Goal: Information Seeking & Learning: Learn about a topic

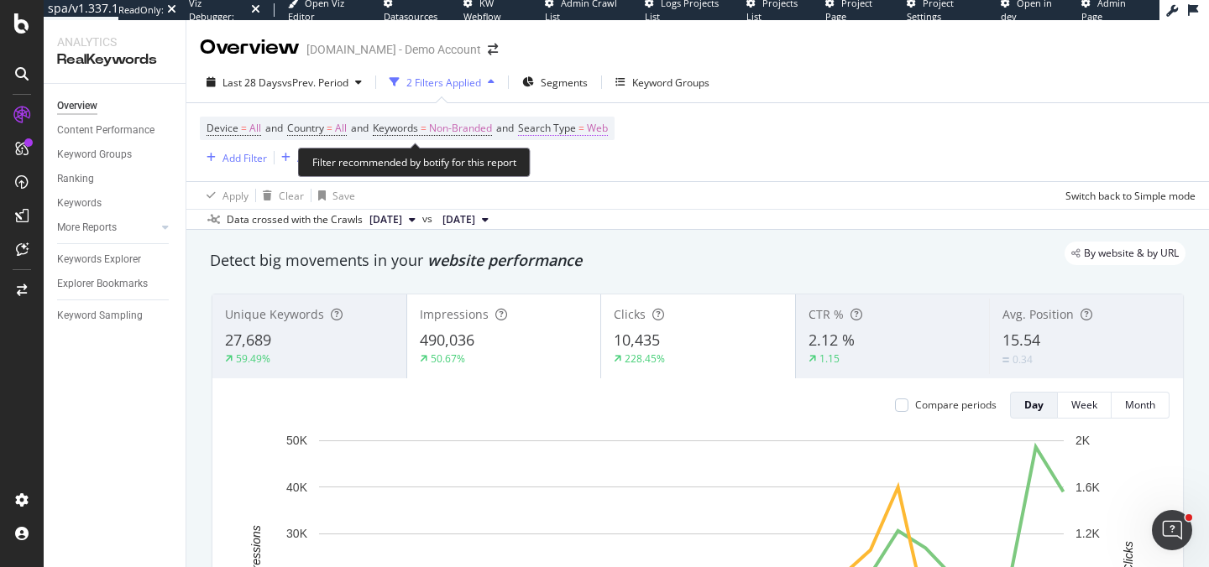
click at [608, 127] on span "Web" at bounding box center [597, 128] width 21 height 23
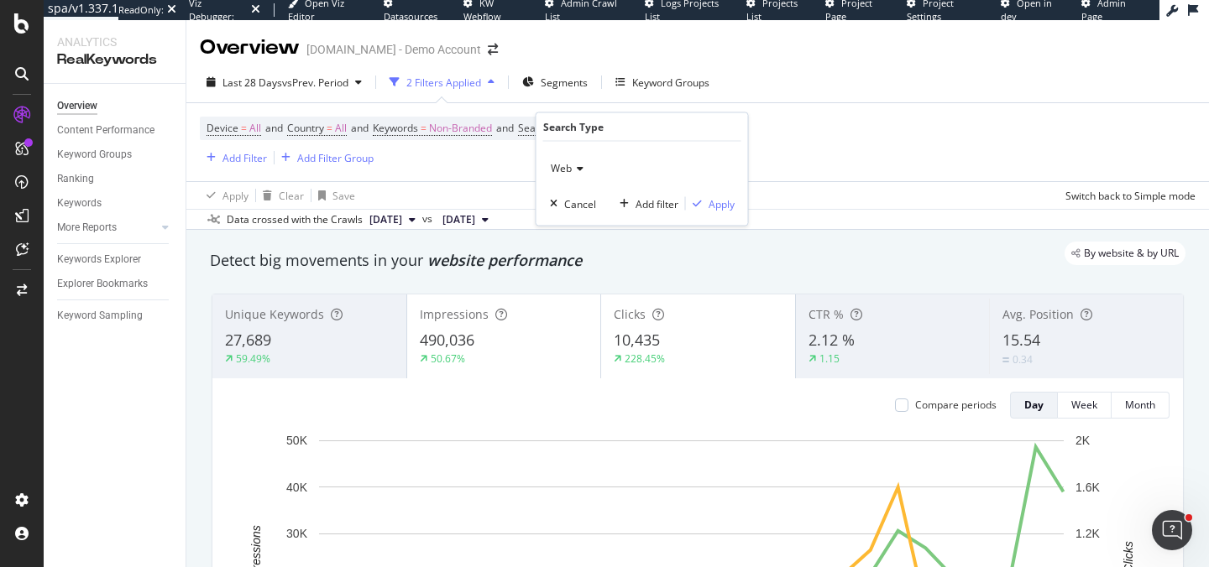
click at [574, 168] on icon at bounding box center [578, 169] width 12 height 10
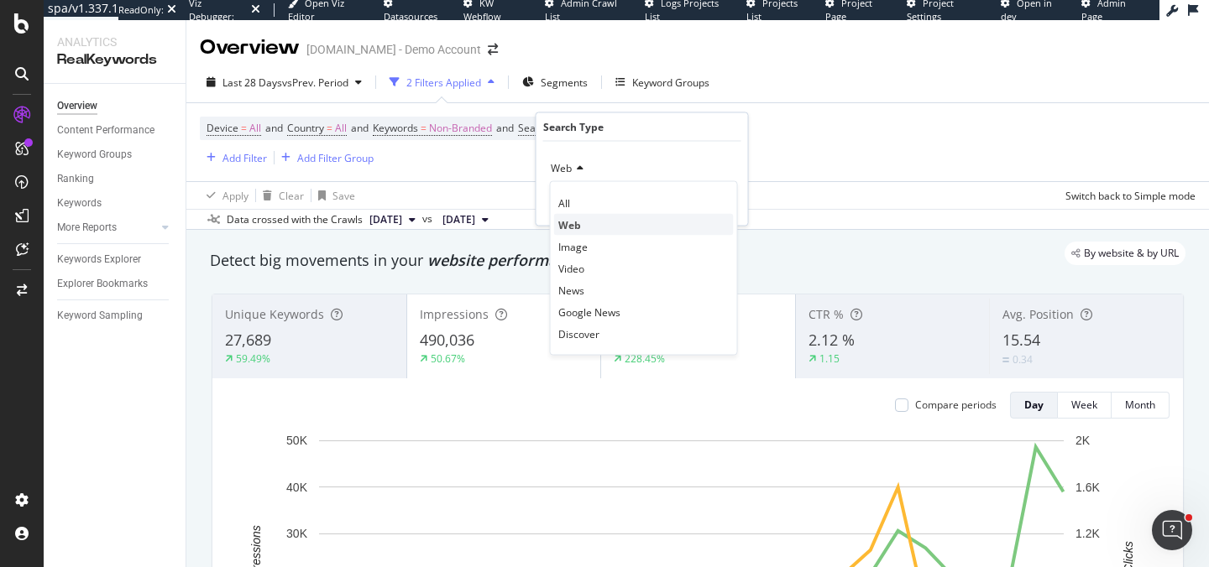
click at [567, 215] on div "Web" at bounding box center [644, 225] width 180 height 22
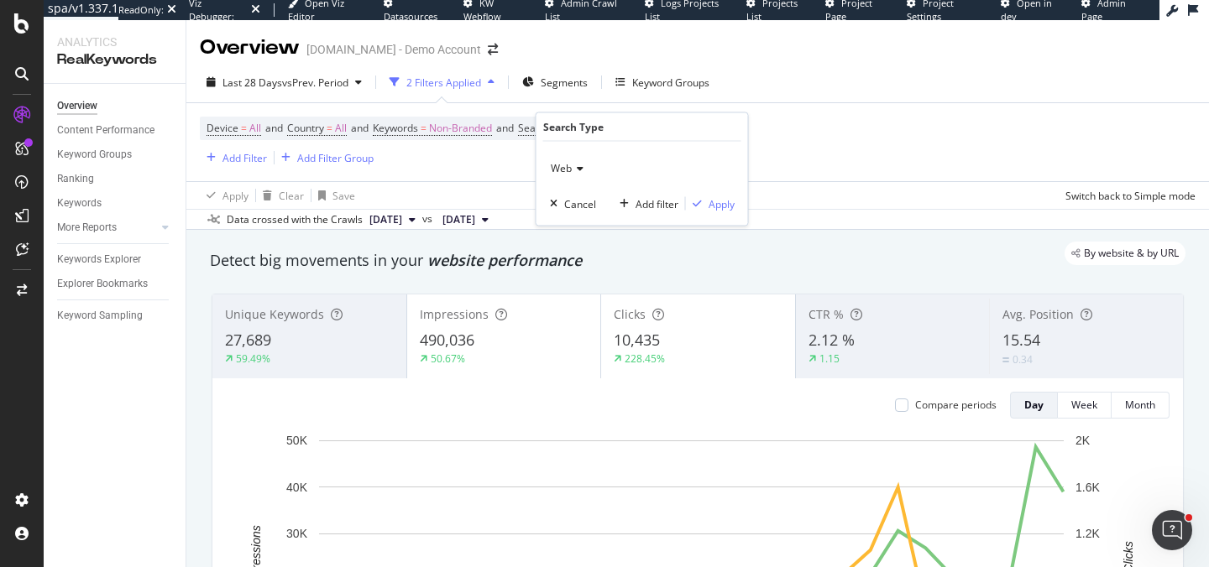
click at [574, 167] on icon at bounding box center [578, 169] width 12 height 10
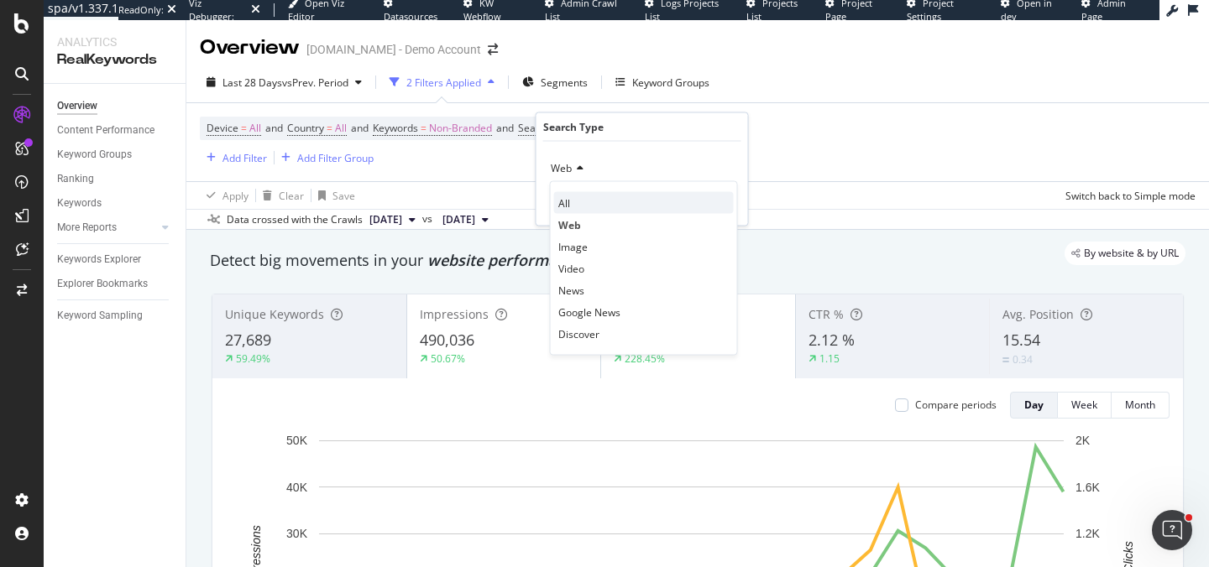
click at [571, 196] on div "All" at bounding box center [644, 203] width 180 height 22
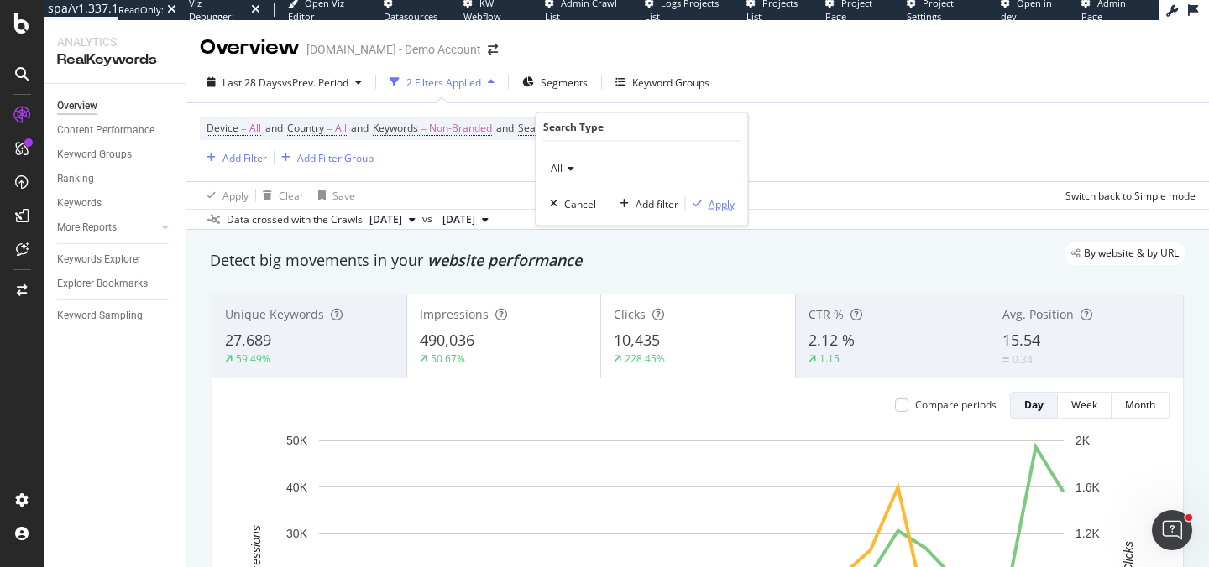
click at [718, 205] on div "Apply" at bounding box center [721, 203] width 26 height 14
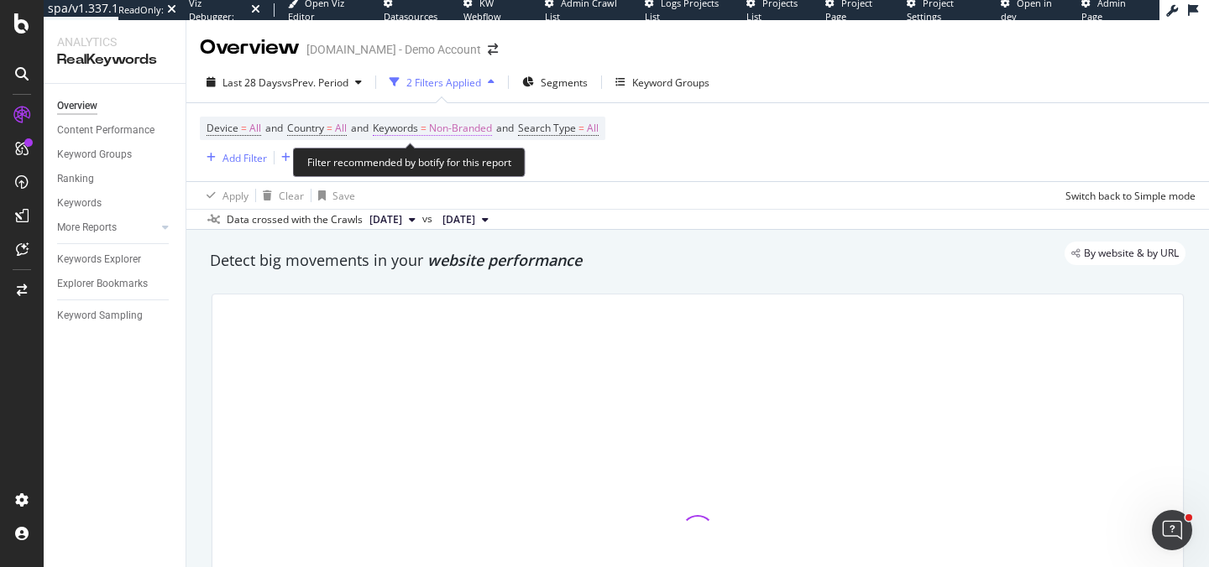
click at [469, 124] on span "Non-Branded" at bounding box center [460, 128] width 63 height 23
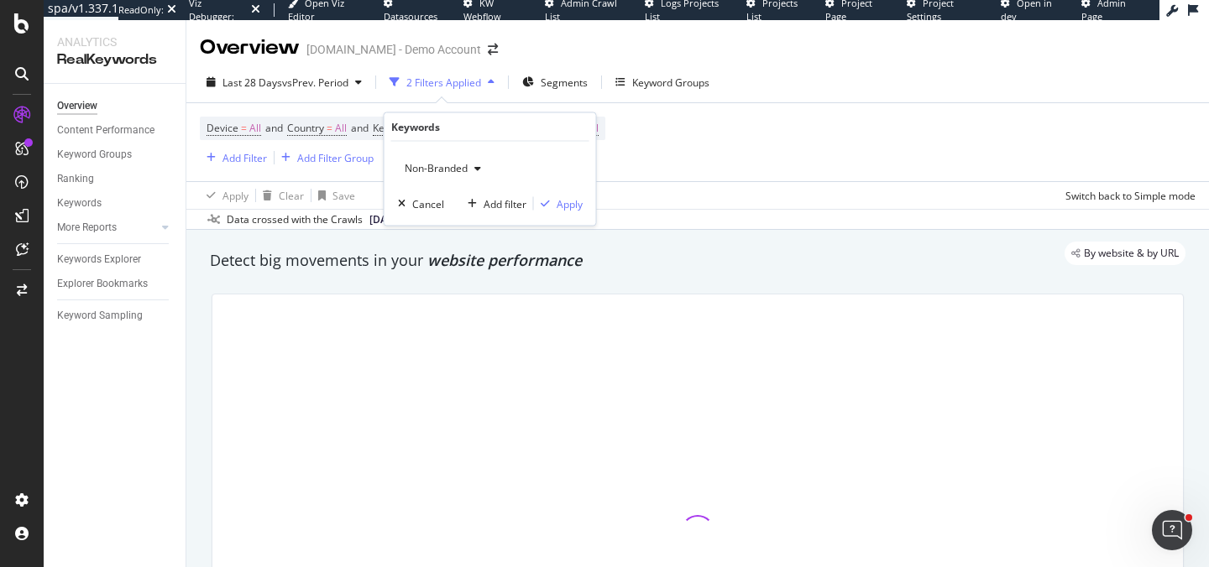
click at [454, 167] on span "Non-Branded" at bounding box center [433, 168] width 70 height 14
click at [451, 163] on span "Non-Branded" at bounding box center [433, 168] width 70 height 14
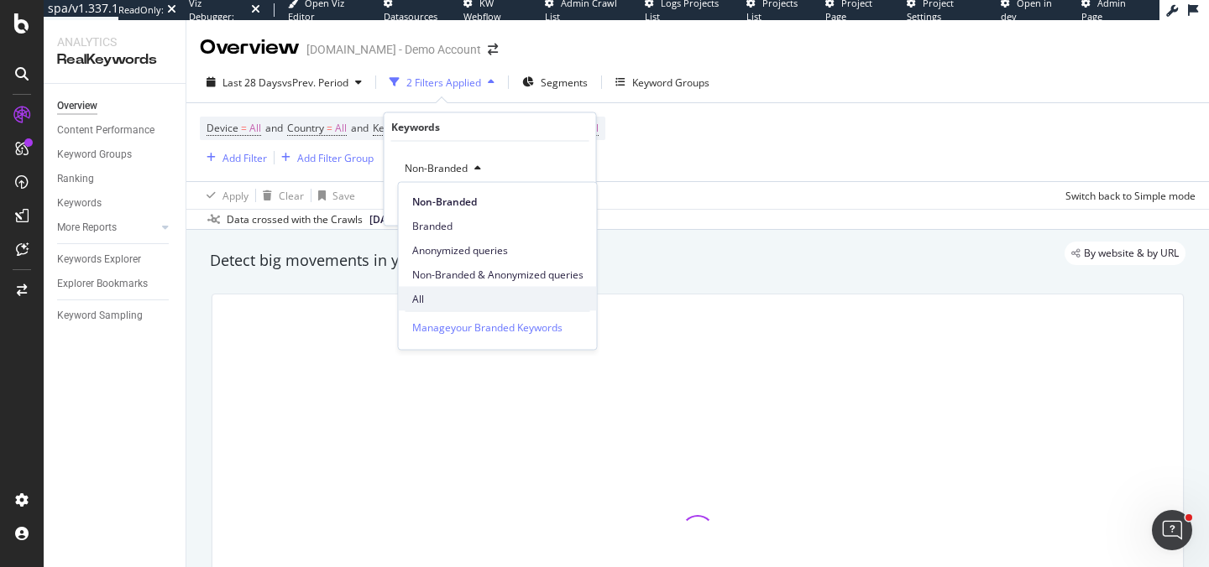
click at [427, 298] on span "All" at bounding box center [497, 298] width 171 height 15
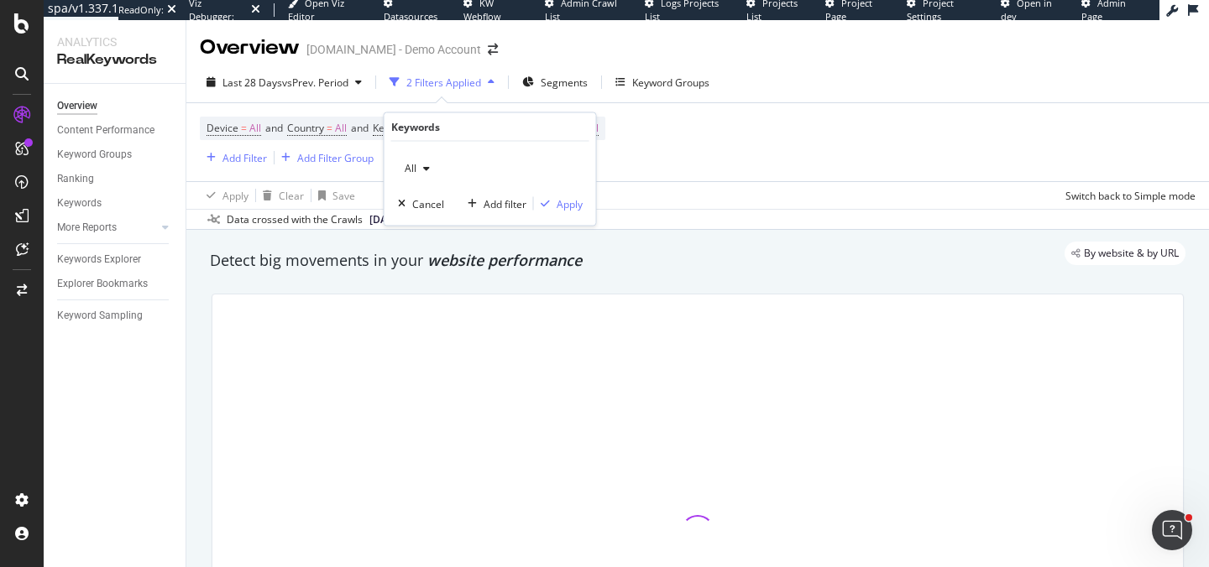
click at [564, 194] on div "All Cancel Add filter Apply" at bounding box center [489, 184] width 211 height 84
click at [564, 198] on div "Apply" at bounding box center [569, 203] width 26 height 14
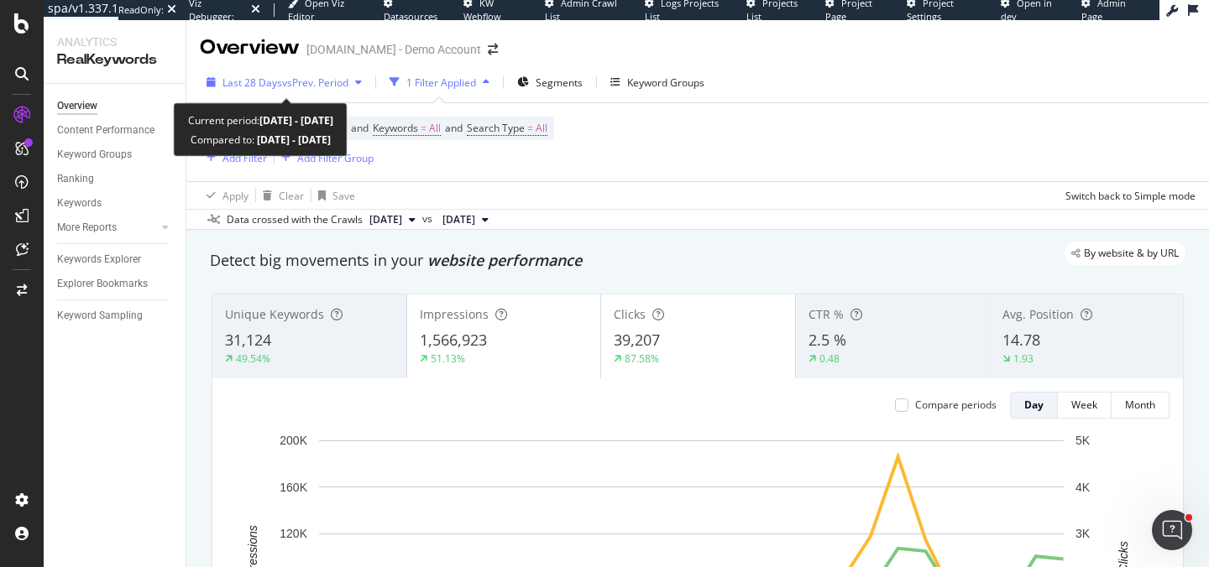
click at [319, 84] on span "vs Prev. Period" at bounding box center [315, 83] width 66 height 14
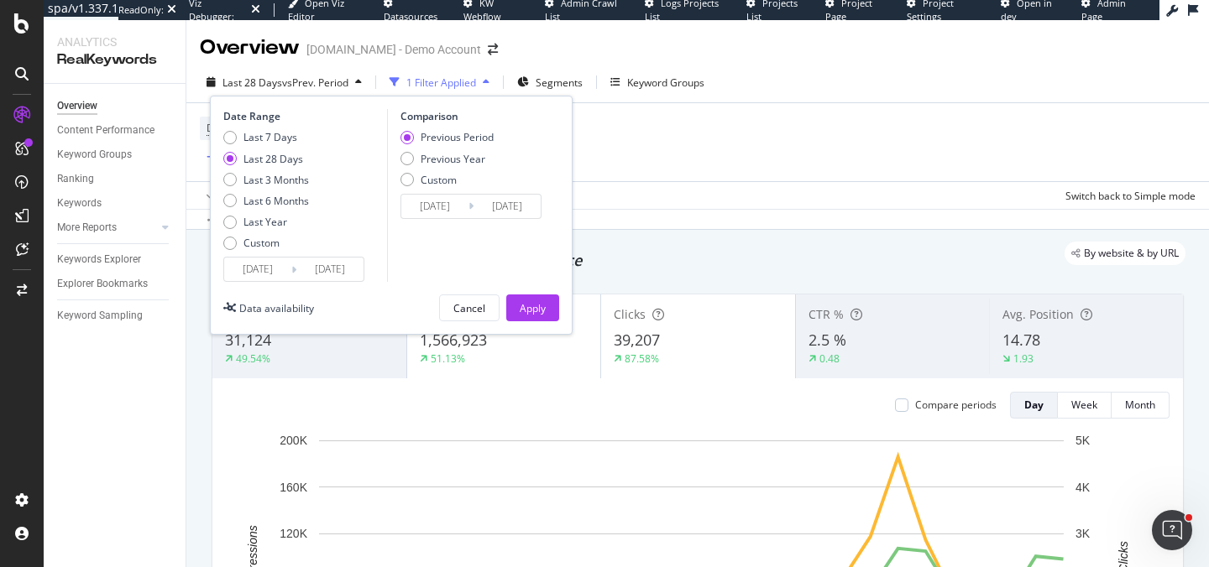
click at [455, 150] on div "Previous Period Previous Year Custom" at bounding box center [446, 161] width 93 height 63
click at [452, 157] on div "Previous Year" at bounding box center [452, 159] width 65 height 14
type input "[DATE]"
click at [530, 306] on div "Apply" at bounding box center [532, 308] width 26 height 14
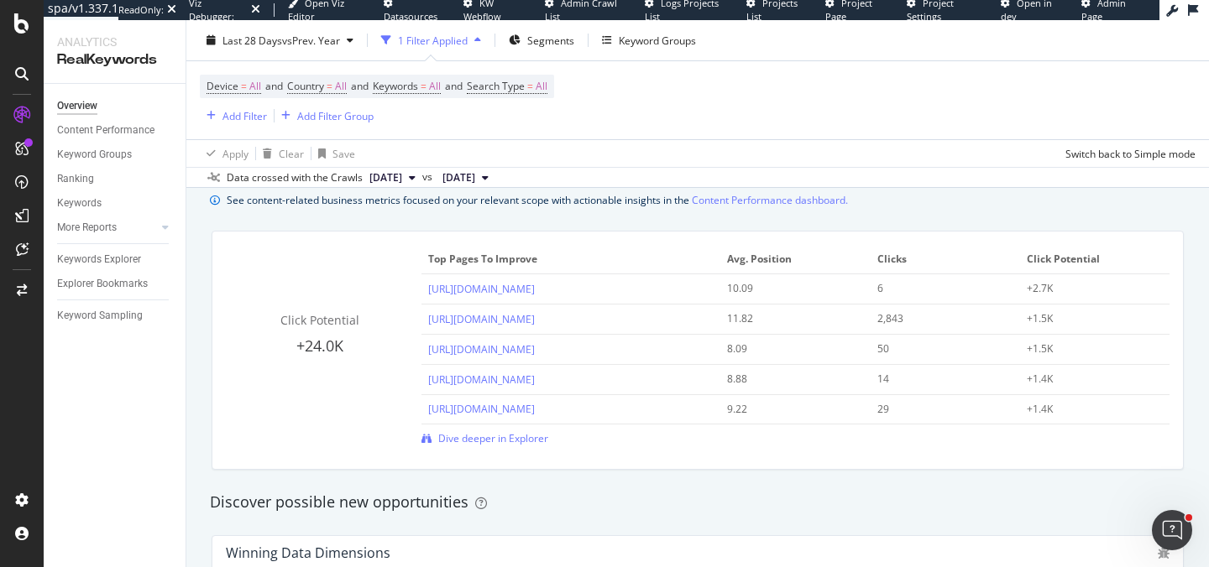
scroll to position [1177, 0]
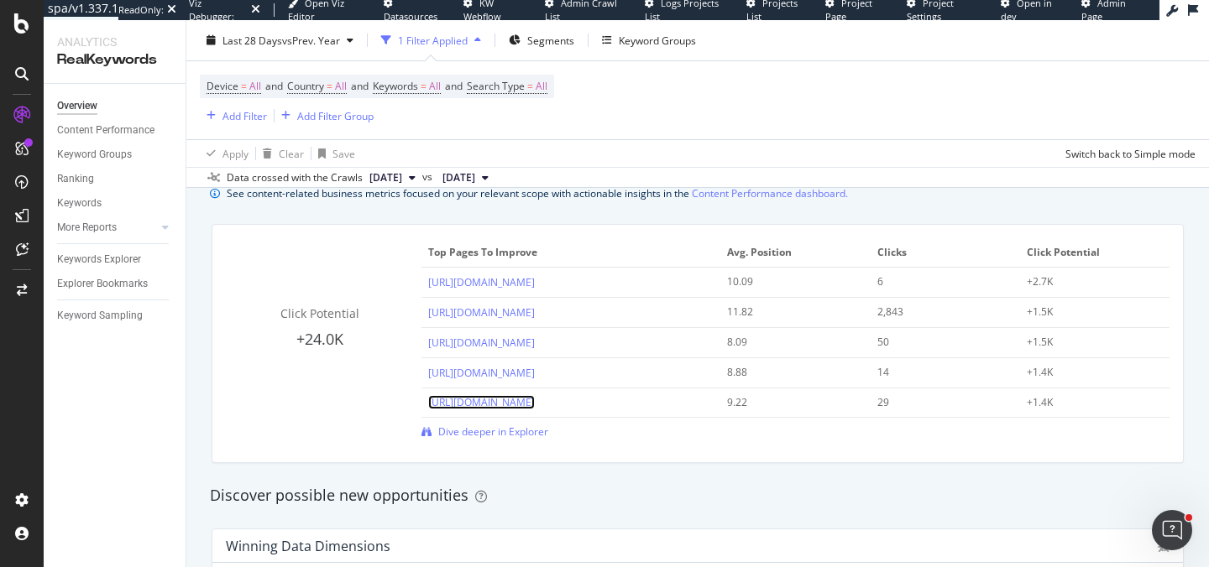
click at [475, 409] on link "[URL][DOMAIN_NAME]" at bounding box center [481, 402] width 107 height 14
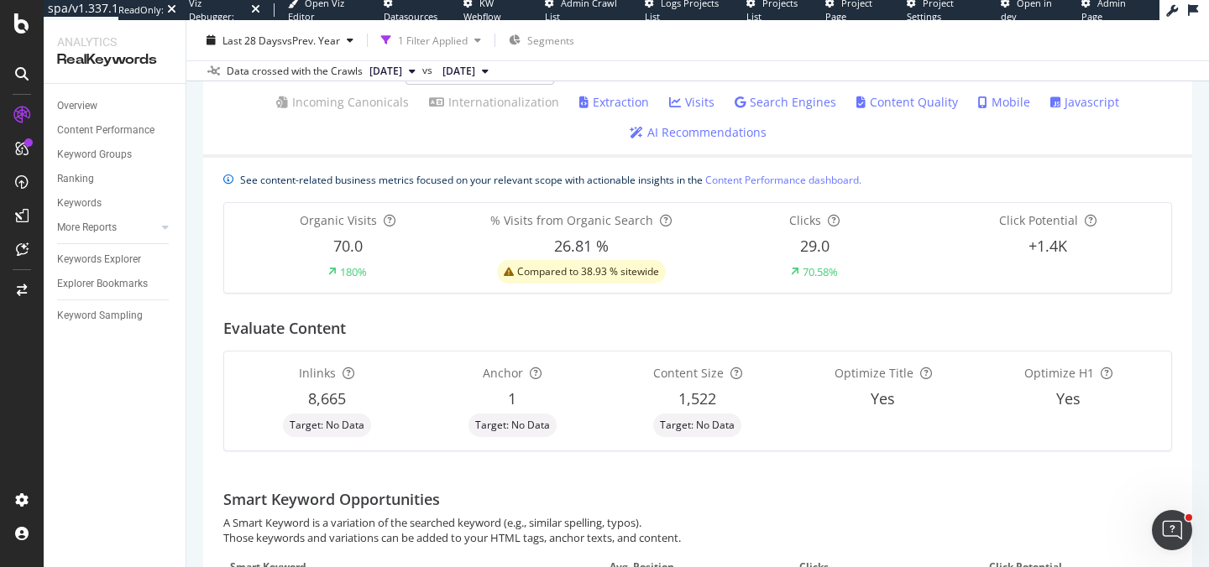
scroll to position [117, 0]
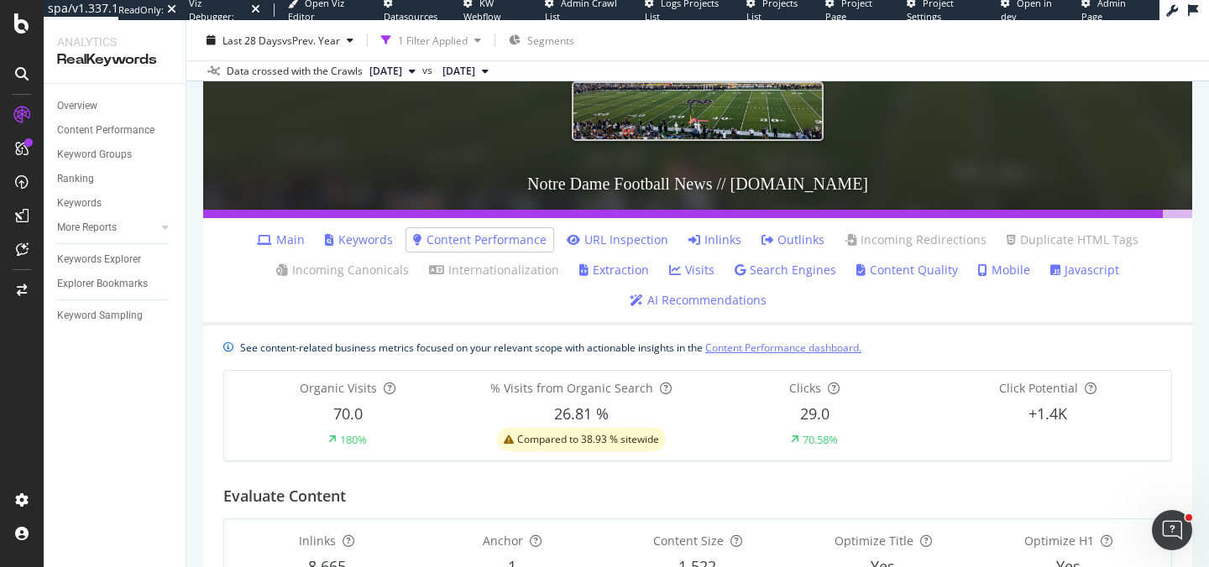
click at [830, 348] on link "Content Performance dashboard." at bounding box center [783, 348] width 156 height 18
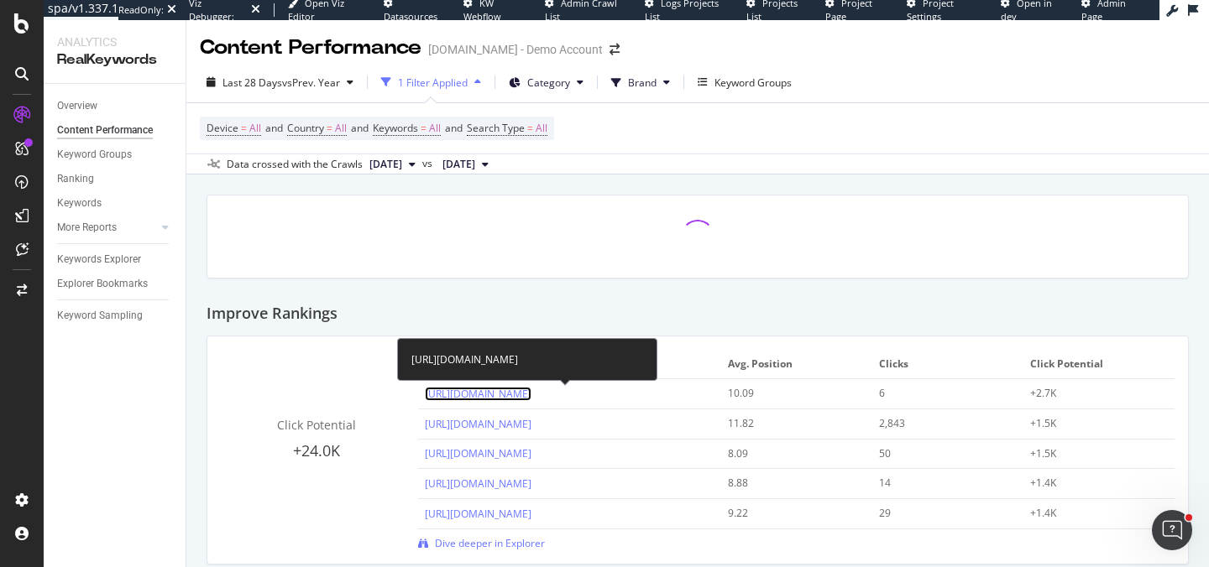
click at [531, 392] on link "[URL][DOMAIN_NAME]" at bounding box center [478, 394] width 107 height 14
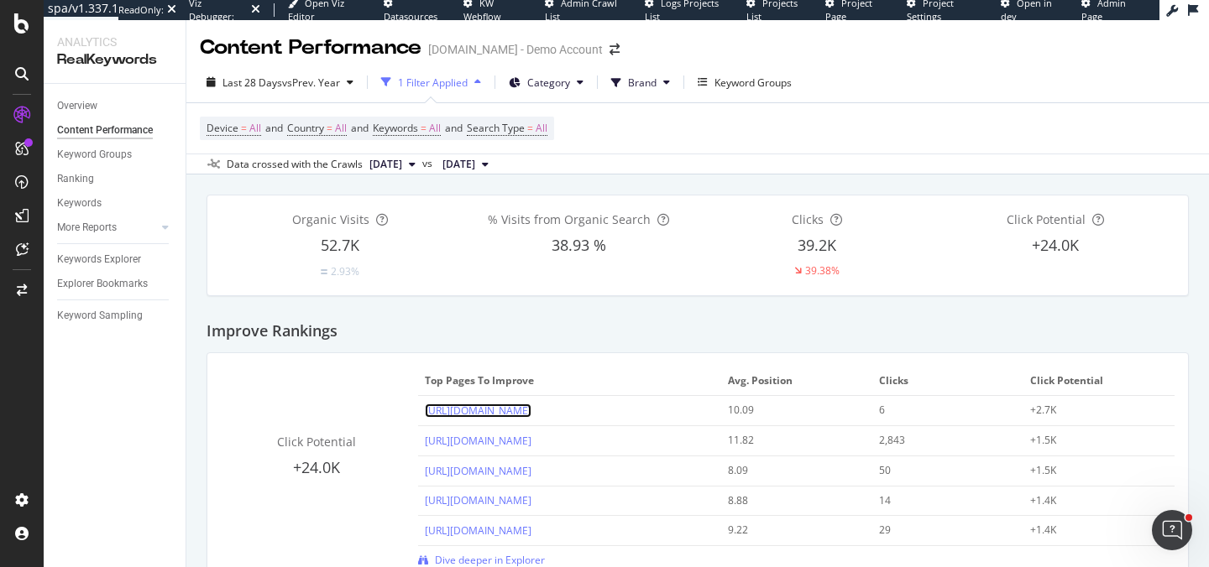
scroll to position [54, 0]
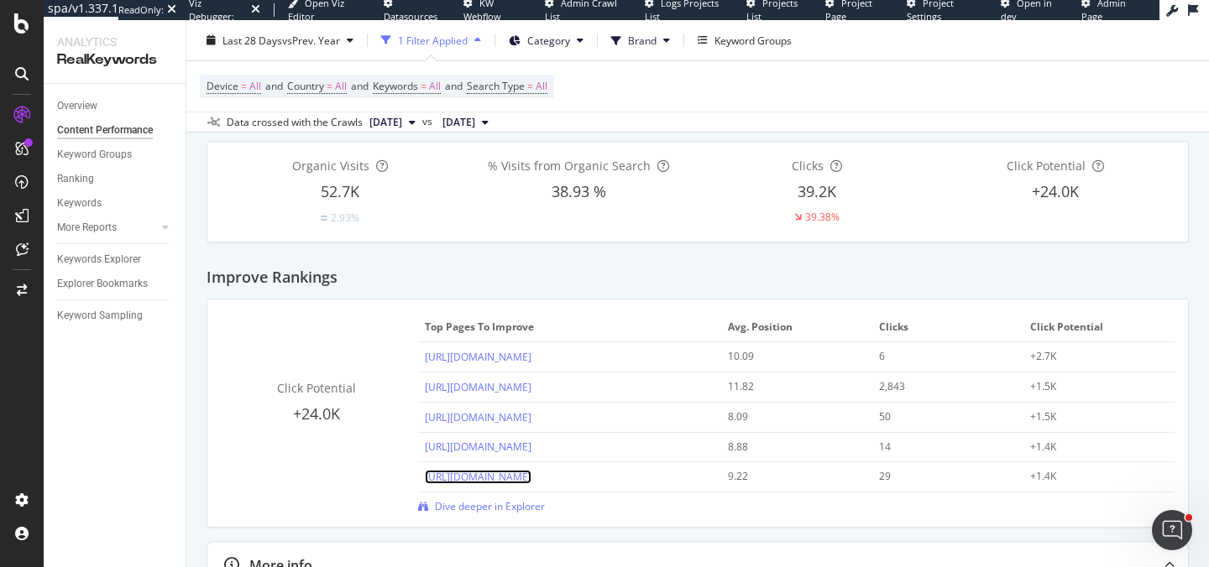
click at [531, 483] on link "[URL][DOMAIN_NAME]" at bounding box center [478, 477] width 107 height 14
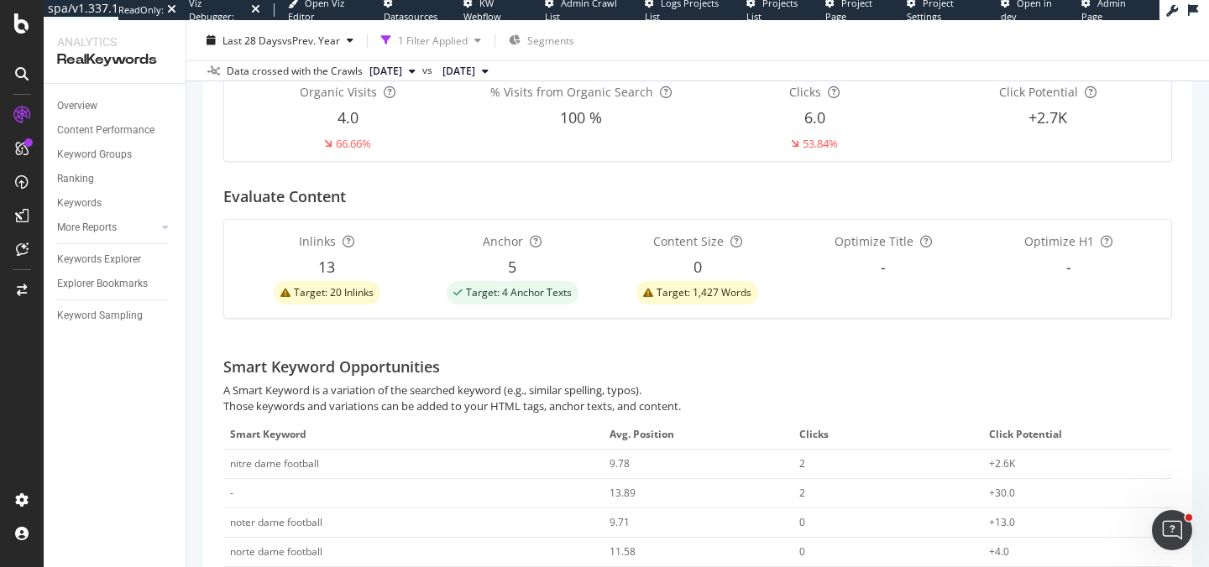
scroll to position [272, 0]
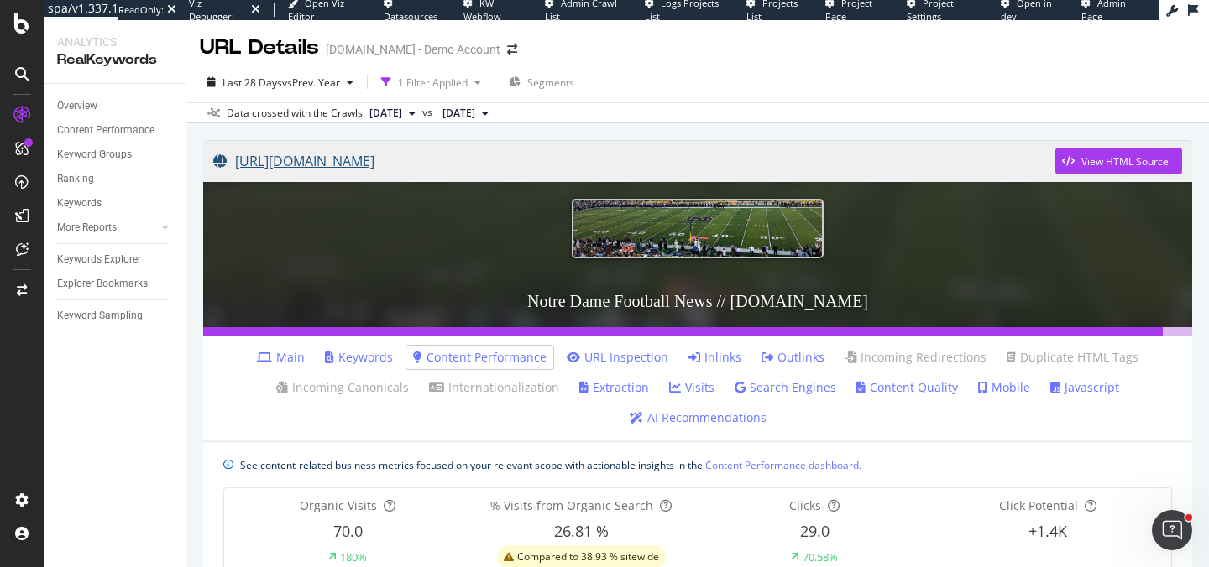
click at [385, 169] on link "[URL][DOMAIN_NAME]" at bounding box center [634, 161] width 842 height 42
